Goal: Participate in discussion

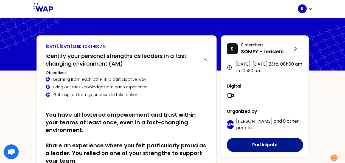
click at [266, 146] on button "Participate" at bounding box center [265, 145] width 76 height 14
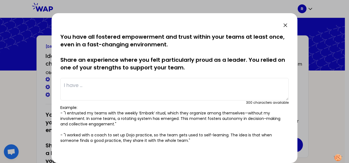
click at [106, 84] on textarea at bounding box center [174, 89] width 228 height 22
type textarea "I"
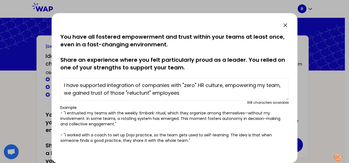
click at [70, 93] on textarea "I have supported integration of companies with "zero" HR culture, empowering my…" at bounding box center [174, 89] width 228 height 22
drag, startPoint x: 63, startPoint y: 84, endPoint x: 188, endPoint y: 92, distance: 125.6
click at [188, 92] on textarea "I have supported integration of companies with "zero" HR culture, empowering my…" at bounding box center [174, 89] width 228 height 22
click at [189, 94] on textarea "I have supported integration of companies with "zero" HR culture, empowering my…" at bounding box center [174, 89] width 228 height 22
drag, startPoint x: 224, startPoint y: 84, endPoint x: 281, endPoint y: 86, distance: 56.5
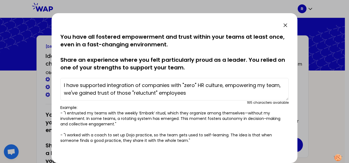
click at [281, 86] on textarea "I have supported integration of companies with "zero" HR culture, empowering my…" at bounding box center [174, 89] width 228 height 22
click at [192, 93] on textarea "I have supported integration of companies with "zero" HR culture, empowering my…" at bounding box center [174, 89] width 228 height 22
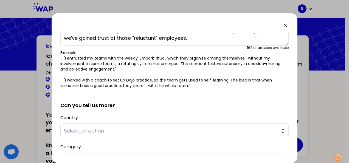
scroll to position [82, 0]
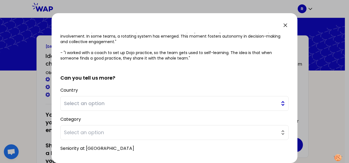
type textarea "I have supported integration of companies with "zero" HR culture, empowering my…"
click at [269, 103] on span "Select an option" at bounding box center [170, 104] width 213 height 8
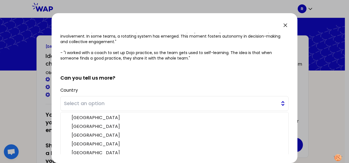
scroll to position [119, 0]
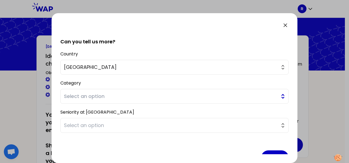
click at [103, 95] on span "Select an option" at bounding box center [170, 96] width 213 height 8
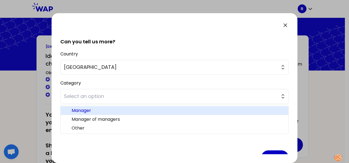
click at [81, 111] on span "Manager" at bounding box center [178, 110] width 212 height 7
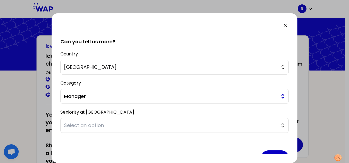
click at [86, 96] on span "Manager" at bounding box center [170, 96] width 213 height 8
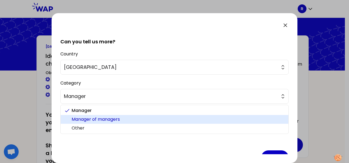
click at [97, 117] on span "Manager of managers" at bounding box center [178, 119] width 212 height 7
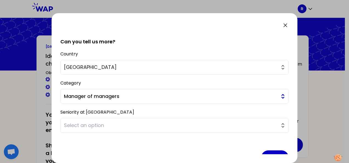
click at [97, 95] on span "Manager of managers" at bounding box center [170, 96] width 213 height 8
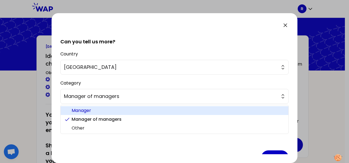
click at [86, 108] on span "Manager" at bounding box center [178, 110] width 212 height 7
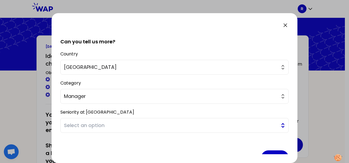
click at [106, 123] on span "Select an option" at bounding box center [170, 126] width 213 height 8
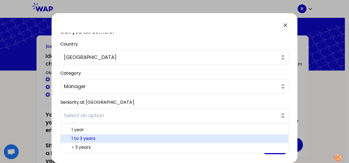
scroll to position [133, 0]
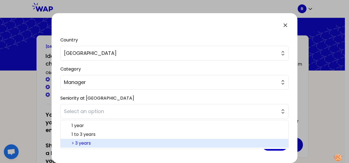
click at [98, 142] on span "> 3 years" at bounding box center [178, 143] width 212 height 7
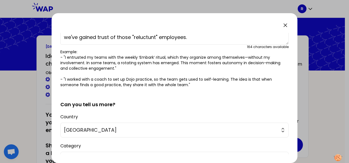
scroll to position [0, 0]
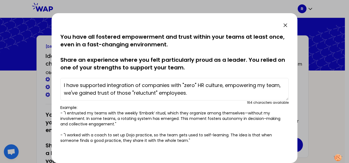
click at [257, 84] on textarea "I have supported integration of companies with "zero" HR culture, empowering my…" at bounding box center [174, 89] width 228 height 22
drag, startPoint x: 65, startPoint y: 93, endPoint x: 96, endPoint y: 91, distance: 31.1
click at [96, 91] on textarea "I have supported integration of companies with "zero" HR culture, empowering th…" at bounding box center [174, 89] width 228 height 22
click at [188, 93] on textarea "I have supported integration of companies with "zero" HR culture, empowering th…" at bounding box center [174, 89] width 228 height 22
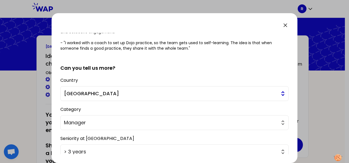
scroll to position [133, 0]
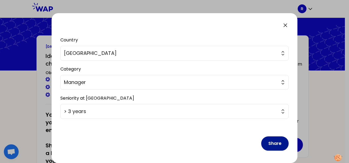
type textarea "I have supported integration of companies with "zero" HR culture, empowering th…"
click at [266, 142] on button "Share" at bounding box center [274, 143] width 27 height 14
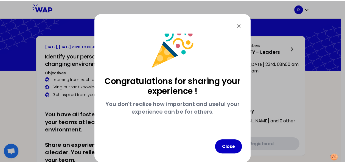
scroll to position [9, 0]
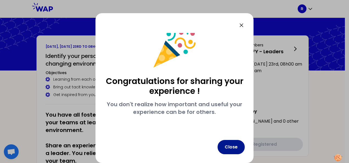
click at [228, 147] on button "Close" at bounding box center [231, 147] width 27 height 14
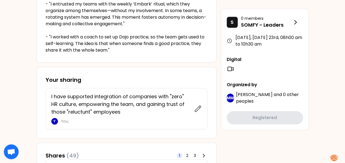
scroll to position [165, 0]
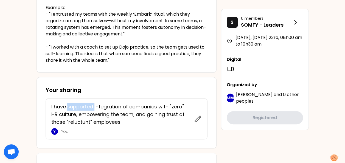
drag, startPoint x: 68, startPoint y: 105, endPoint x: 93, endPoint y: 105, distance: 25.2
click at [93, 105] on p "I have supported integration of companies with "zero" HR culture, empowering th…" at bounding box center [120, 114] width 139 height 23
drag, startPoint x: 93, startPoint y: 105, endPoint x: 155, endPoint y: 83, distance: 65.5
click at [155, 83] on div "Your sharing I have supported integration of companies with "zero" HR culture, …" at bounding box center [126, 112] width 180 height 71
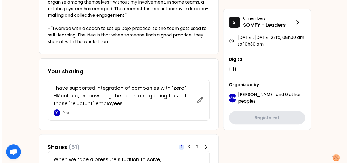
scroll to position [192, 0]
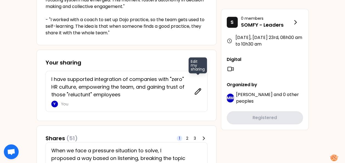
click at [200, 88] on icon at bounding box center [198, 91] width 6 height 6
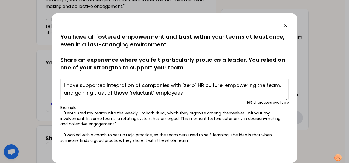
drag, startPoint x: 81, startPoint y: 83, endPoint x: 105, endPoint y: 82, distance: 24.2
click at [105, 82] on textarea "I have supported integration of companies with "zero" HR culture, empowering th…" at bounding box center [174, 89] width 228 height 22
click at [88, 85] on textarea "I have guyided integration of companies with "zero" HR culture, empowering the …" at bounding box center [174, 89] width 228 height 22
type textarea "I have guided integration of companies with "zero" HR culture, empowering the t…"
click at [202, 102] on div "168 characters available" at bounding box center [174, 102] width 228 height 4
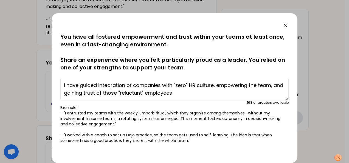
scroll to position [133, 0]
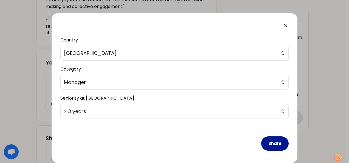
click at [270, 142] on button "Share" at bounding box center [274, 143] width 27 height 14
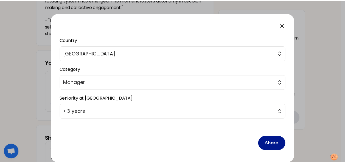
scroll to position [9, 0]
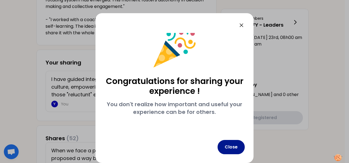
click at [235, 147] on button "Close" at bounding box center [231, 147] width 27 height 14
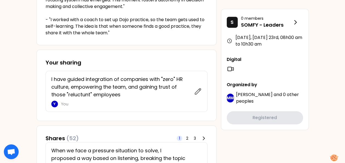
scroll to position [247, 0]
